Goal: Unclear

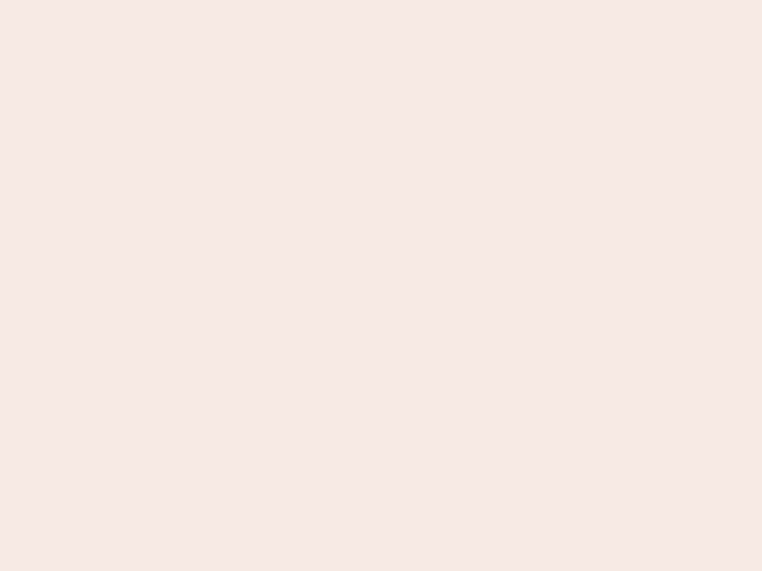
click at [381, 286] on nb-app "Almost there Thank you for registering for Newbook. Your account is under revie…" at bounding box center [381, 285] width 762 height 571
click at [381, 0] on nb-app "Almost there Thank you for registering for Newbook. Your account is under revie…" at bounding box center [381, 285] width 762 height 571
click at [407, 0] on nb-app "Almost there Thank you for registering for Newbook. Your account is under revie…" at bounding box center [381, 285] width 762 height 571
click at [381, 286] on nb-app "Almost there Thank you for registering for Newbook. Your account is under revie…" at bounding box center [381, 285] width 762 height 571
click at [381, 0] on nb-app "Almost there Thank you for registering for Newbook. Your account is under revie…" at bounding box center [381, 285] width 762 height 571
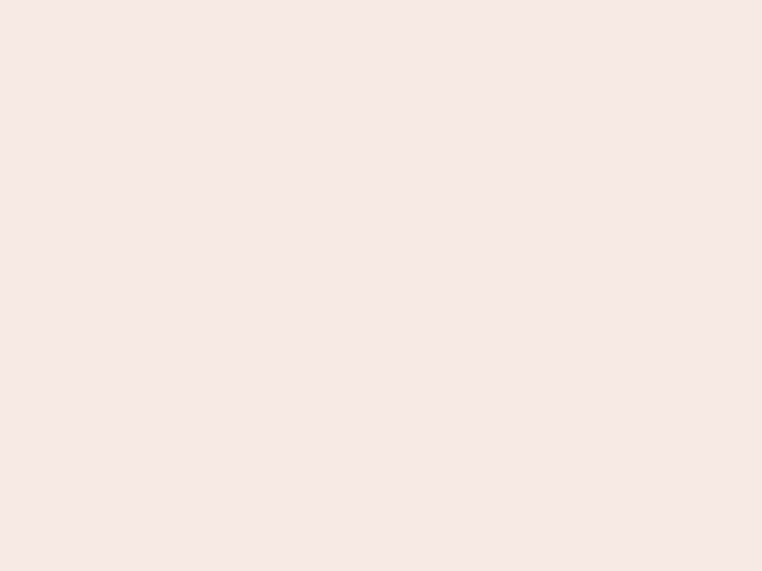
click at [266, 0] on nb-app "Almost there Thank you for registering for Newbook. Your account is under revie…" at bounding box center [381, 285] width 762 height 571
click at [381, 286] on nb-app "Almost there Thank you for registering for Newbook. Your account is under revie…" at bounding box center [381, 285] width 762 height 571
click at [381, 0] on nb-app "Almost there Thank you for registering for Newbook. Your account is under revie…" at bounding box center [381, 285] width 762 height 571
click at [266, 0] on nb-app "Almost there Thank you for registering for Newbook. Your account is under revie…" at bounding box center [381, 285] width 762 height 571
click at [381, 286] on nb-app "Almost there Thank you for registering for Newbook. Your account is under revie…" at bounding box center [381, 285] width 762 height 571
